Goal: Task Accomplishment & Management: Manage account settings

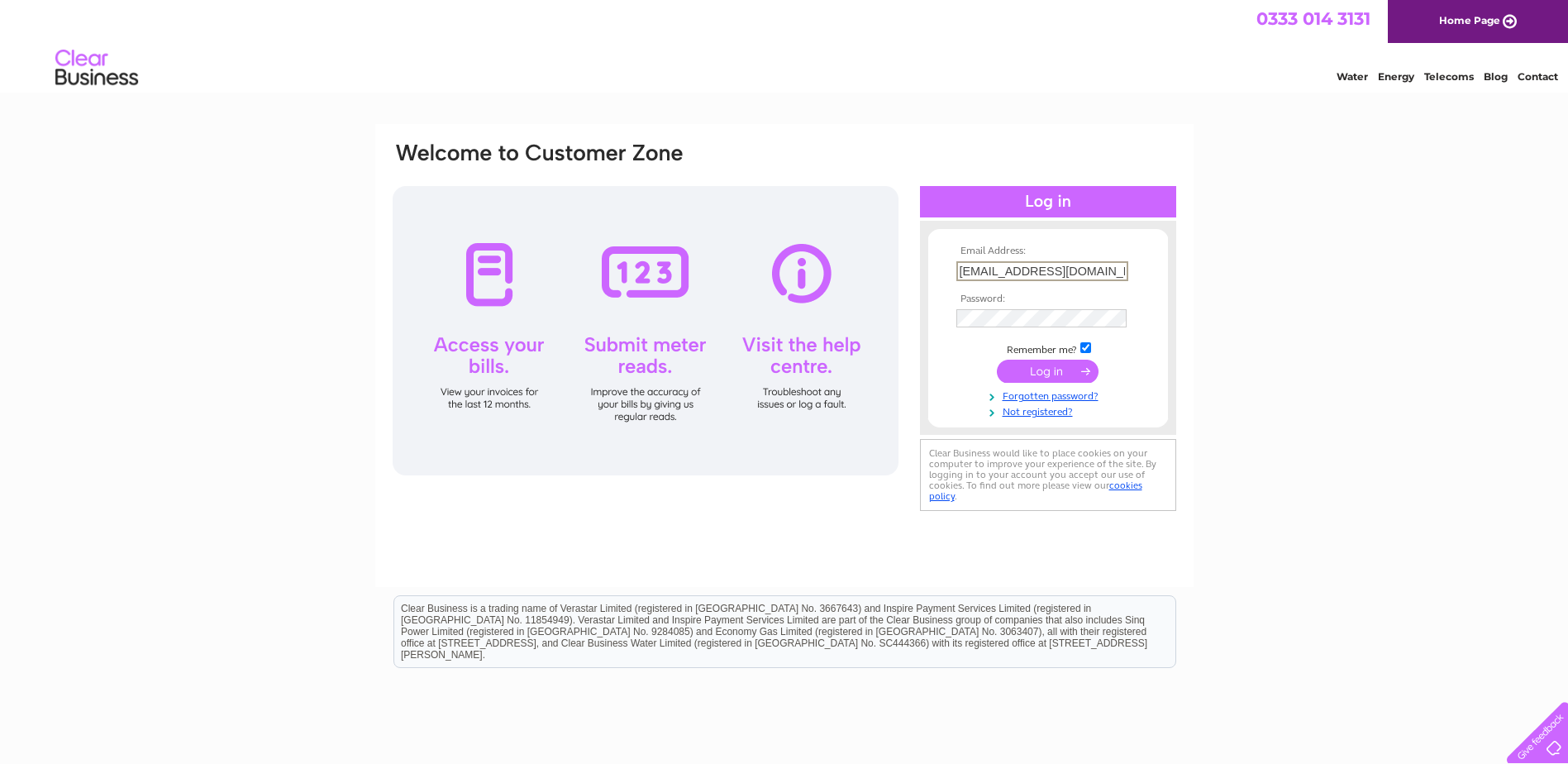
drag, startPoint x: 1117, startPoint y: 273, endPoint x: 770, endPoint y: 306, distance: 348.6
click at [1484, 82] on div "Email Address: simonurquhart@btconnect.com Password:" at bounding box center [1495, 76] width 24 height 12
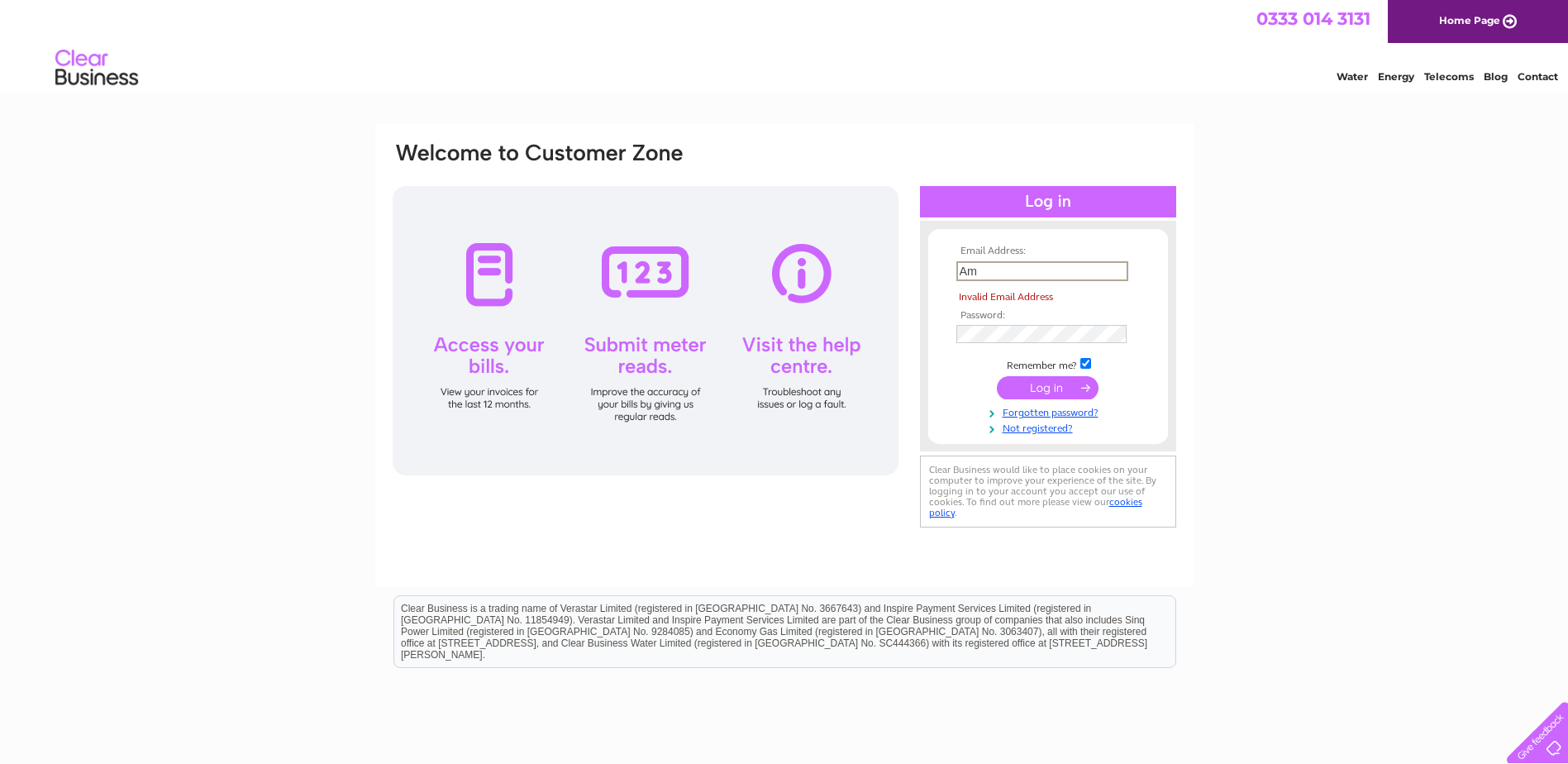
type input "m"
type input "accounts@simonurquhart.co.uk"
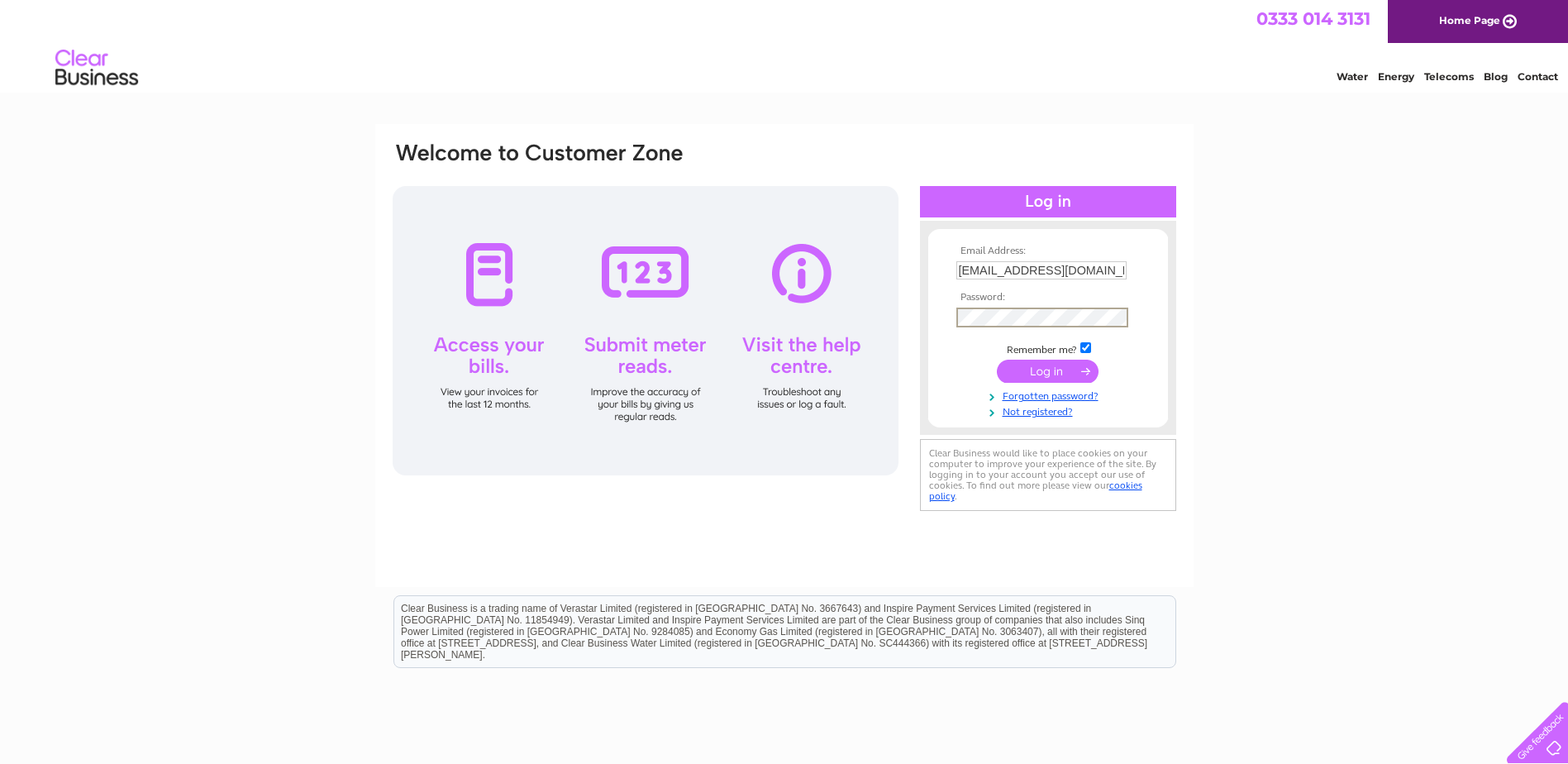
click at [1475, 355] on div "Email Address: accounts@simonurquhart.co.uk Password:" at bounding box center [784, 497] width 1568 height 745
click at [1066, 366] on input "submit" at bounding box center [1047, 369] width 101 height 23
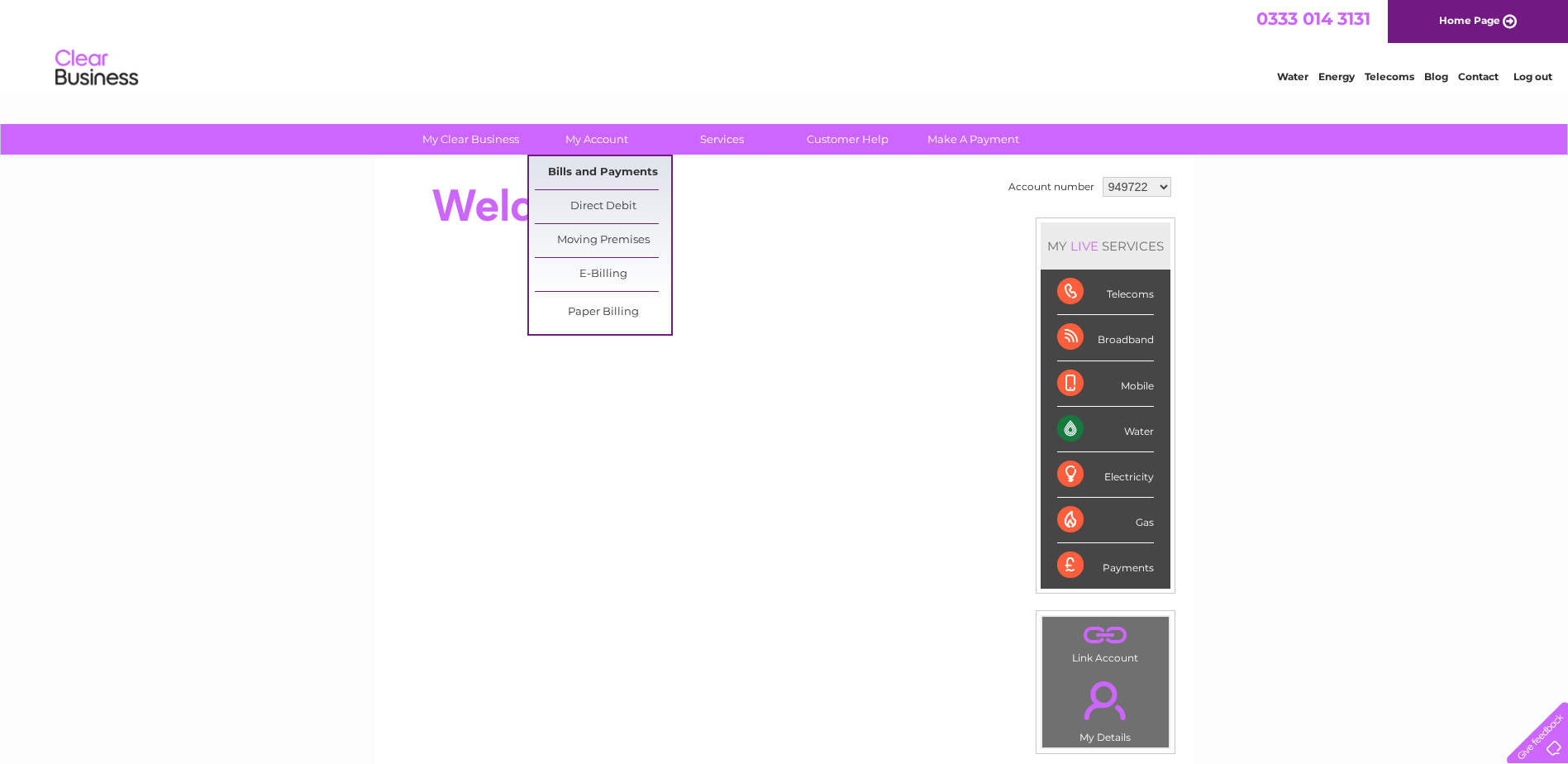
click at [607, 172] on link "Bills and Payments" at bounding box center [602, 172] width 136 height 33
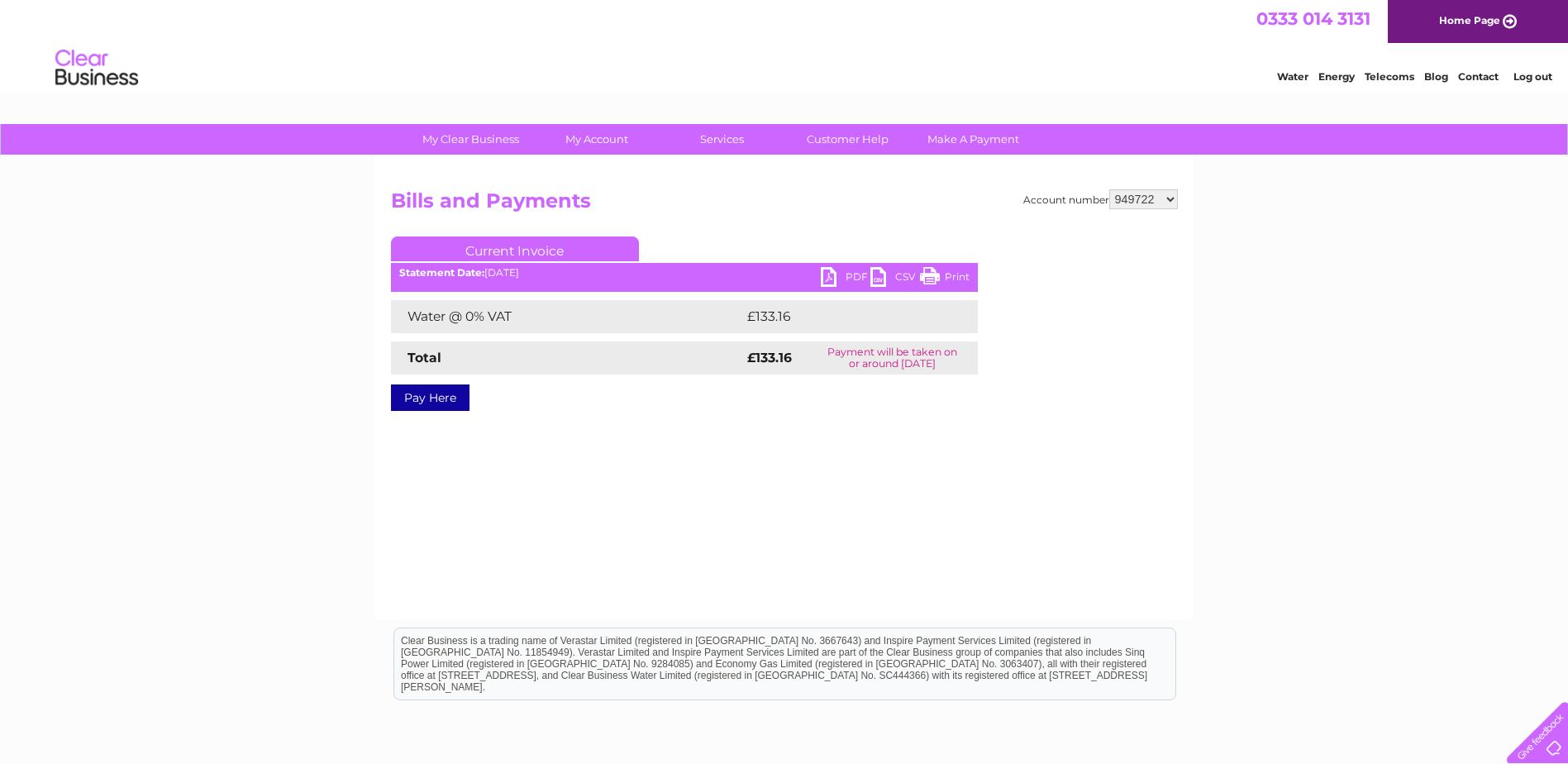
click at [865, 267] on div "Current Invoice PDF CSV Print Statement Date: [DATE]" at bounding box center [685, 320] width 587 height 168
click at [853, 278] on link "PDF" at bounding box center [846, 279] width 50 height 24
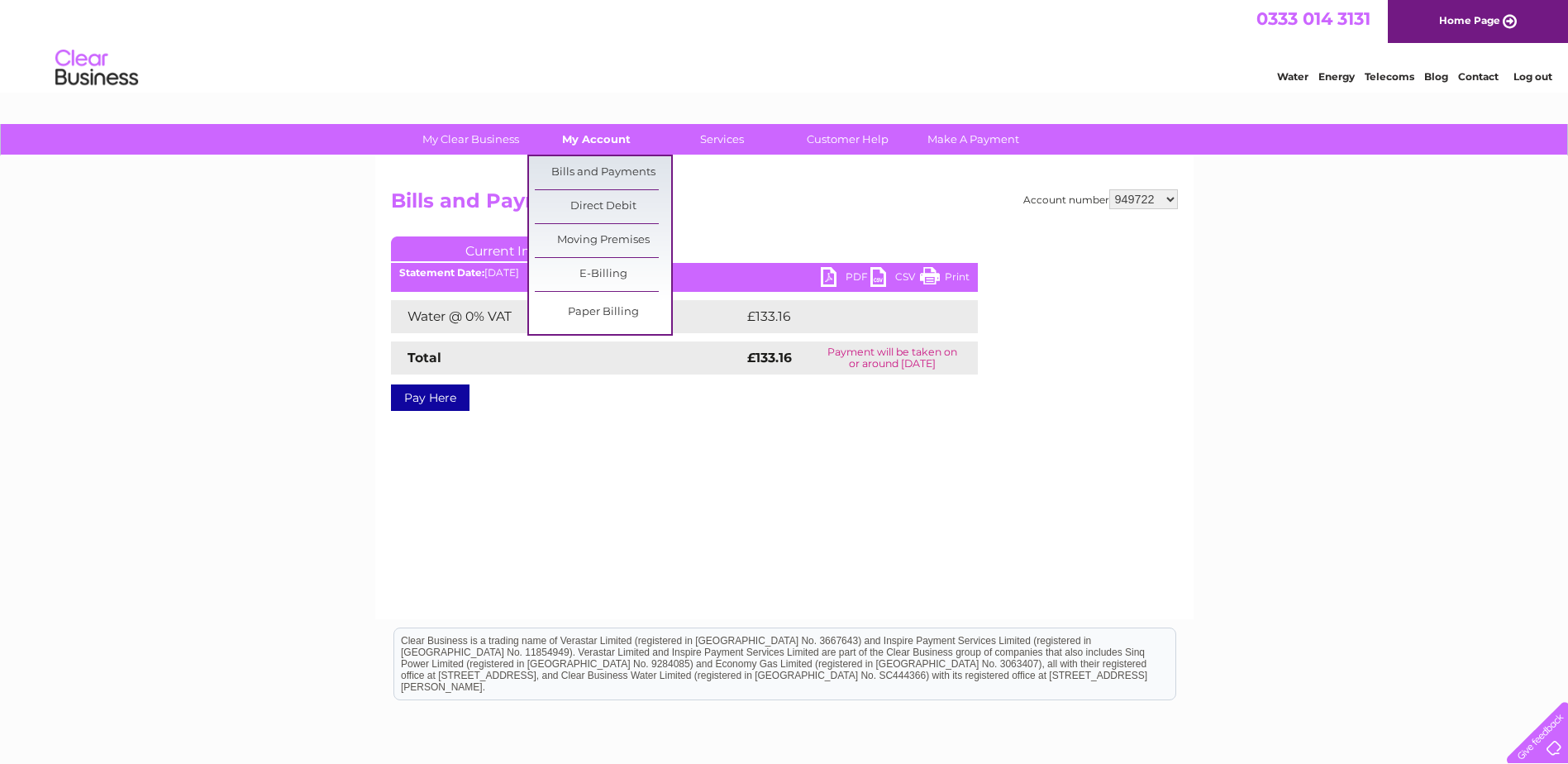
click at [591, 142] on link "My Account" at bounding box center [596, 139] width 136 height 31
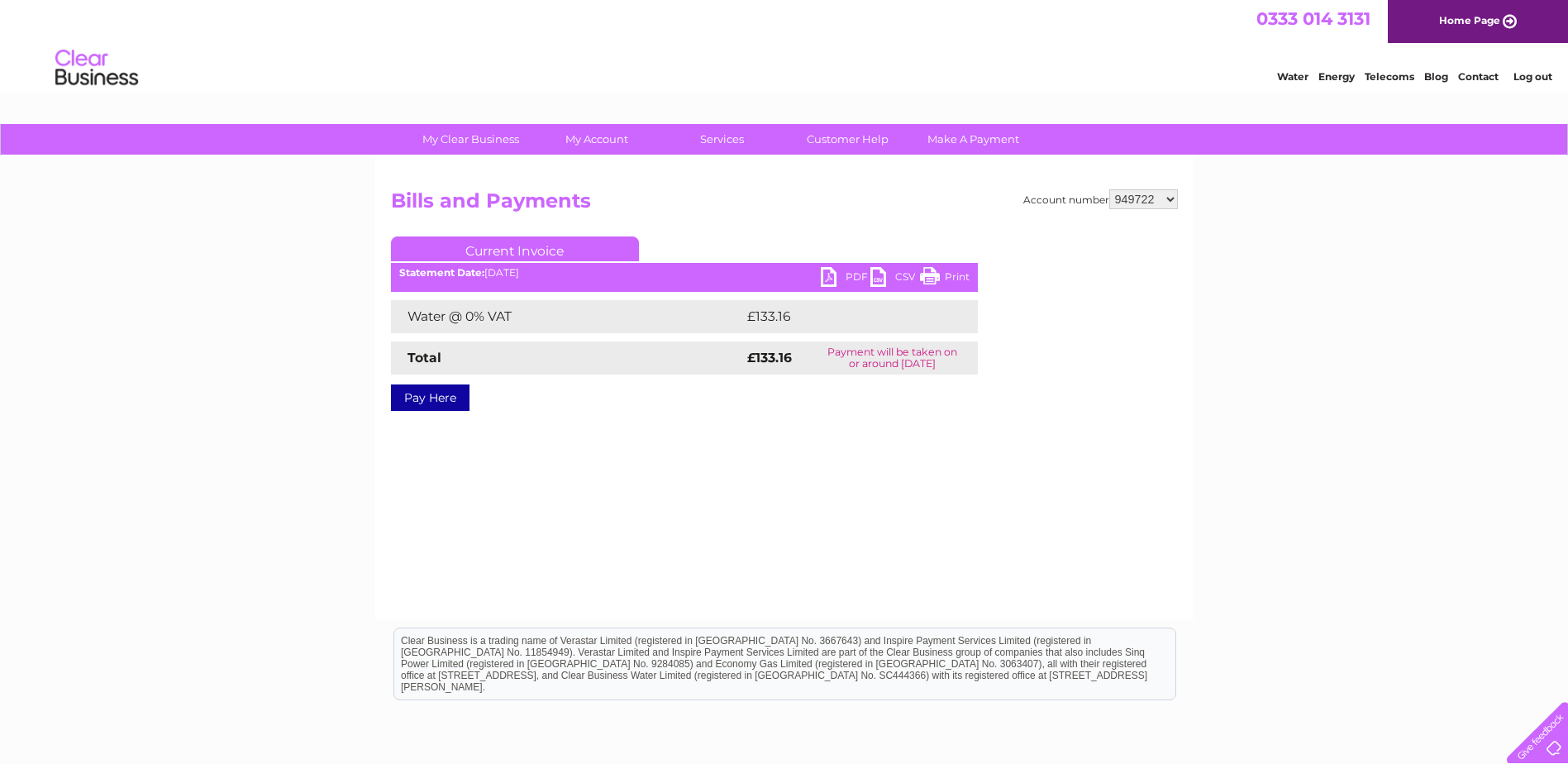
click at [1164, 205] on select "949722 1020540" at bounding box center [1143, 200] width 69 height 20
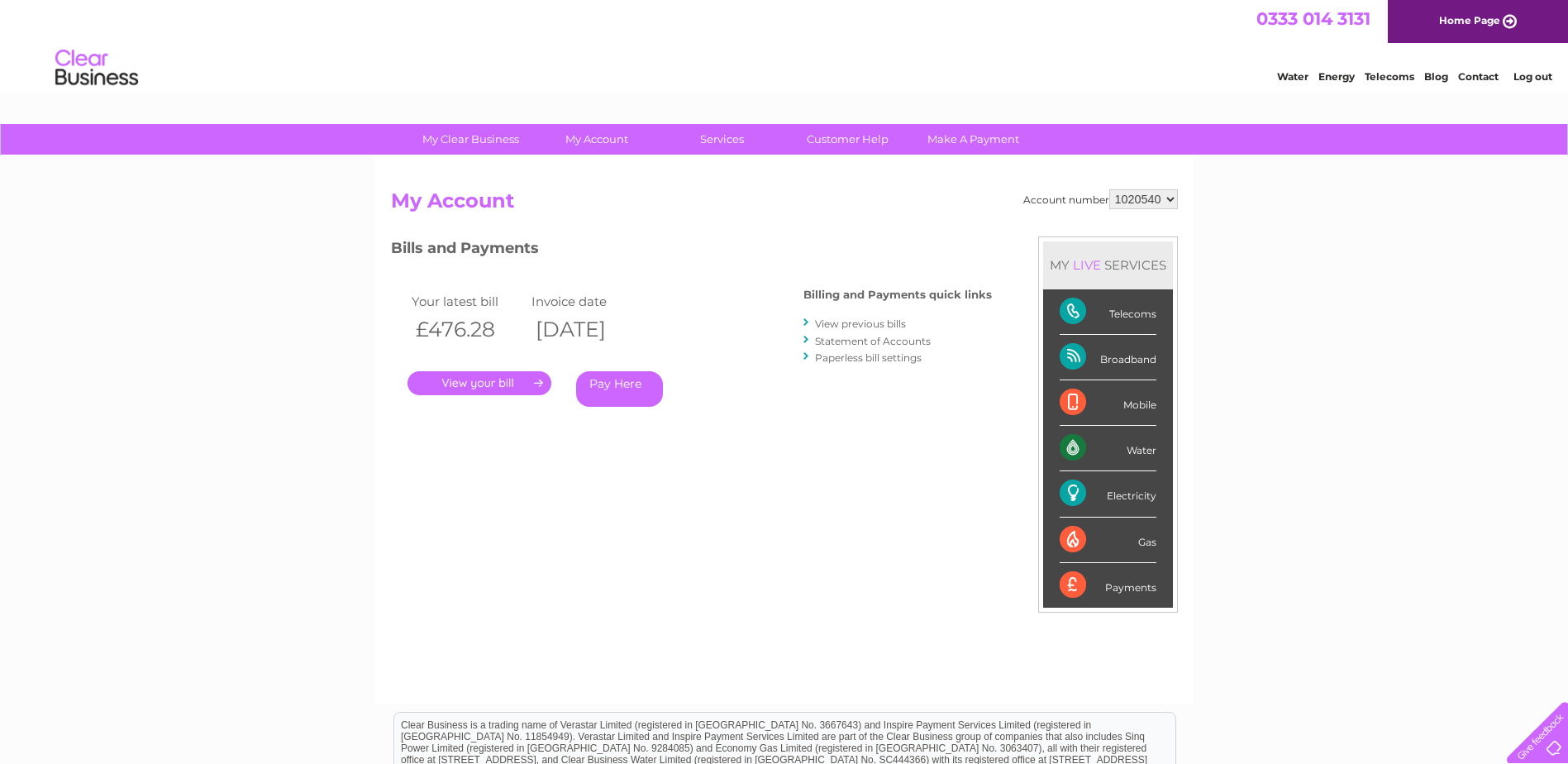
click at [1532, 75] on link "Log out" at bounding box center [1532, 76] width 39 height 12
